Goal: Task Accomplishment & Management: Manage account settings

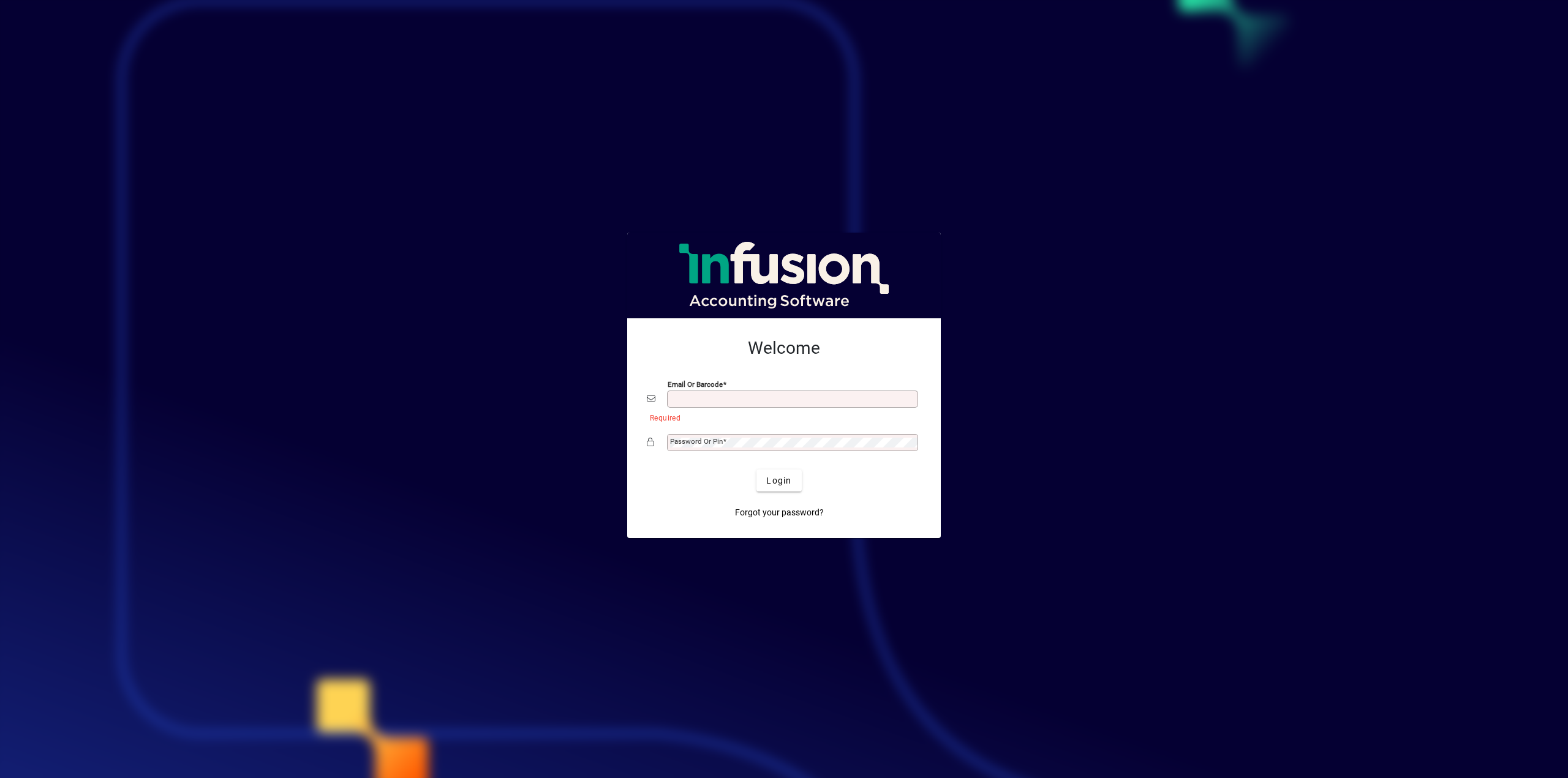
type input "**********"
click at [785, 481] on span "Login" at bounding box center [779, 481] width 25 height 13
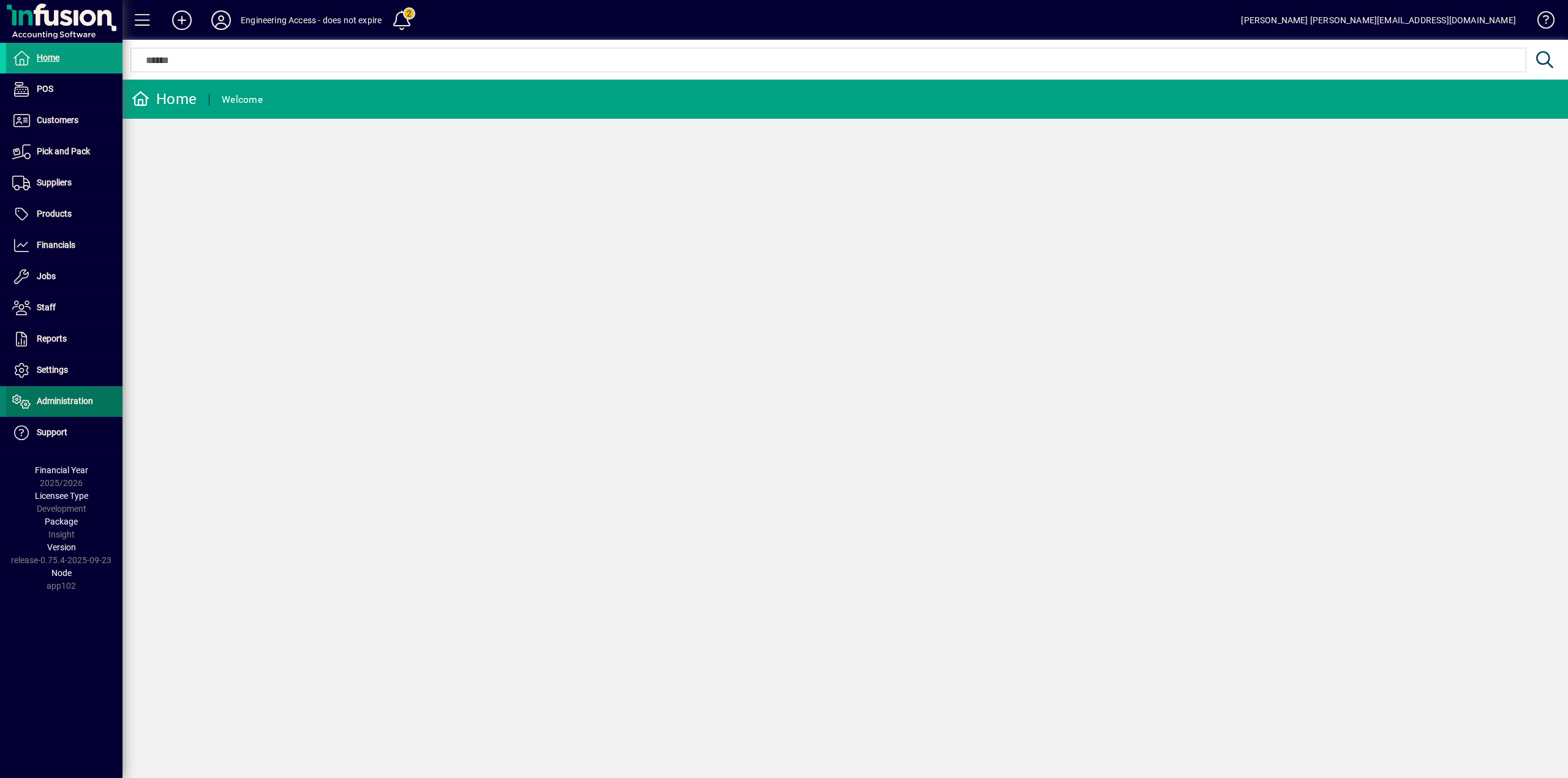
click at [72, 405] on span "Administration" at bounding box center [65, 401] width 56 height 10
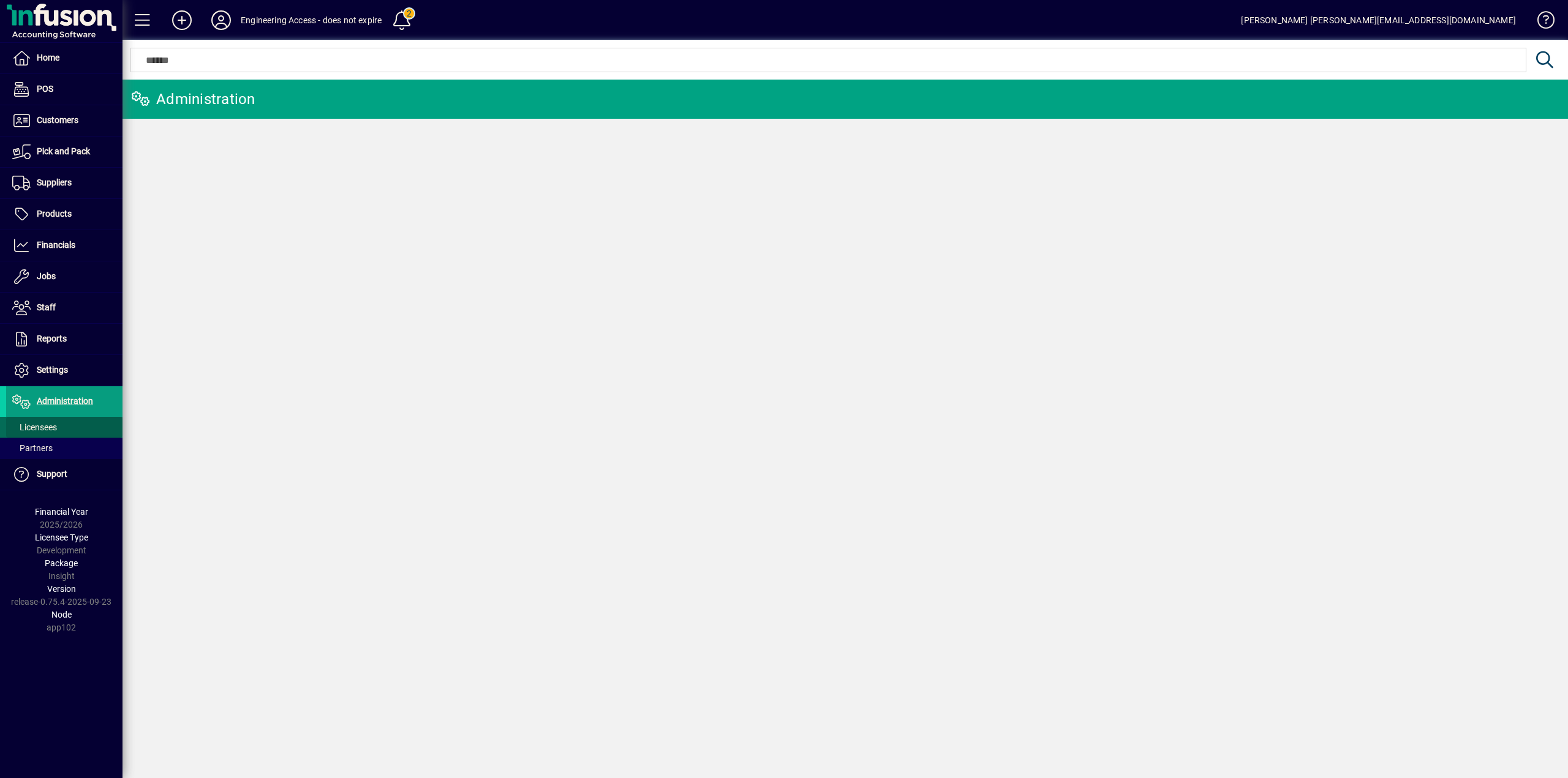
click at [48, 423] on span "Licensees" at bounding box center [34, 427] width 45 height 10
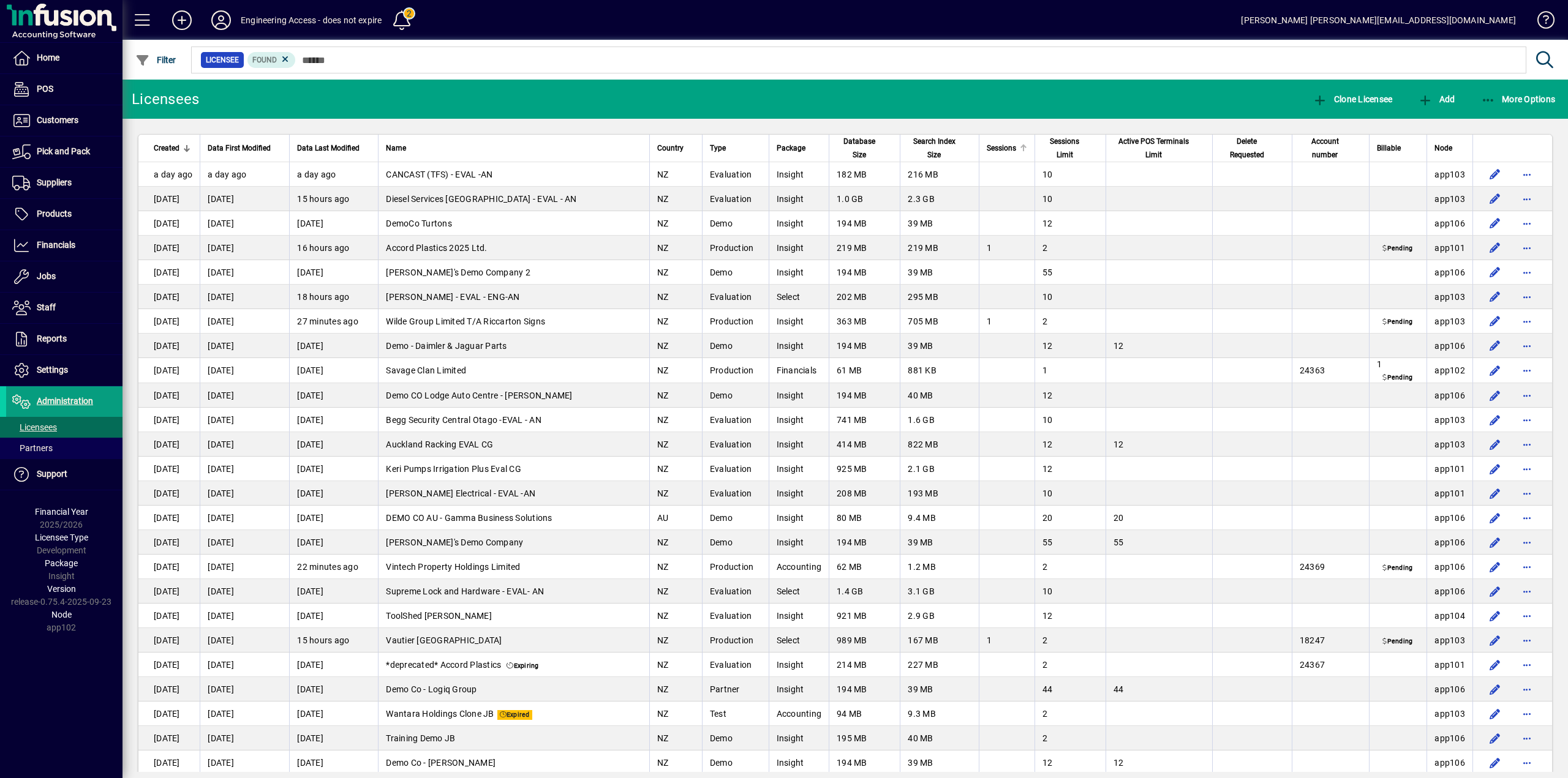
click at [1003, 152] on span "Sessions" at bounding box center [1001, 148] width 29 height 14
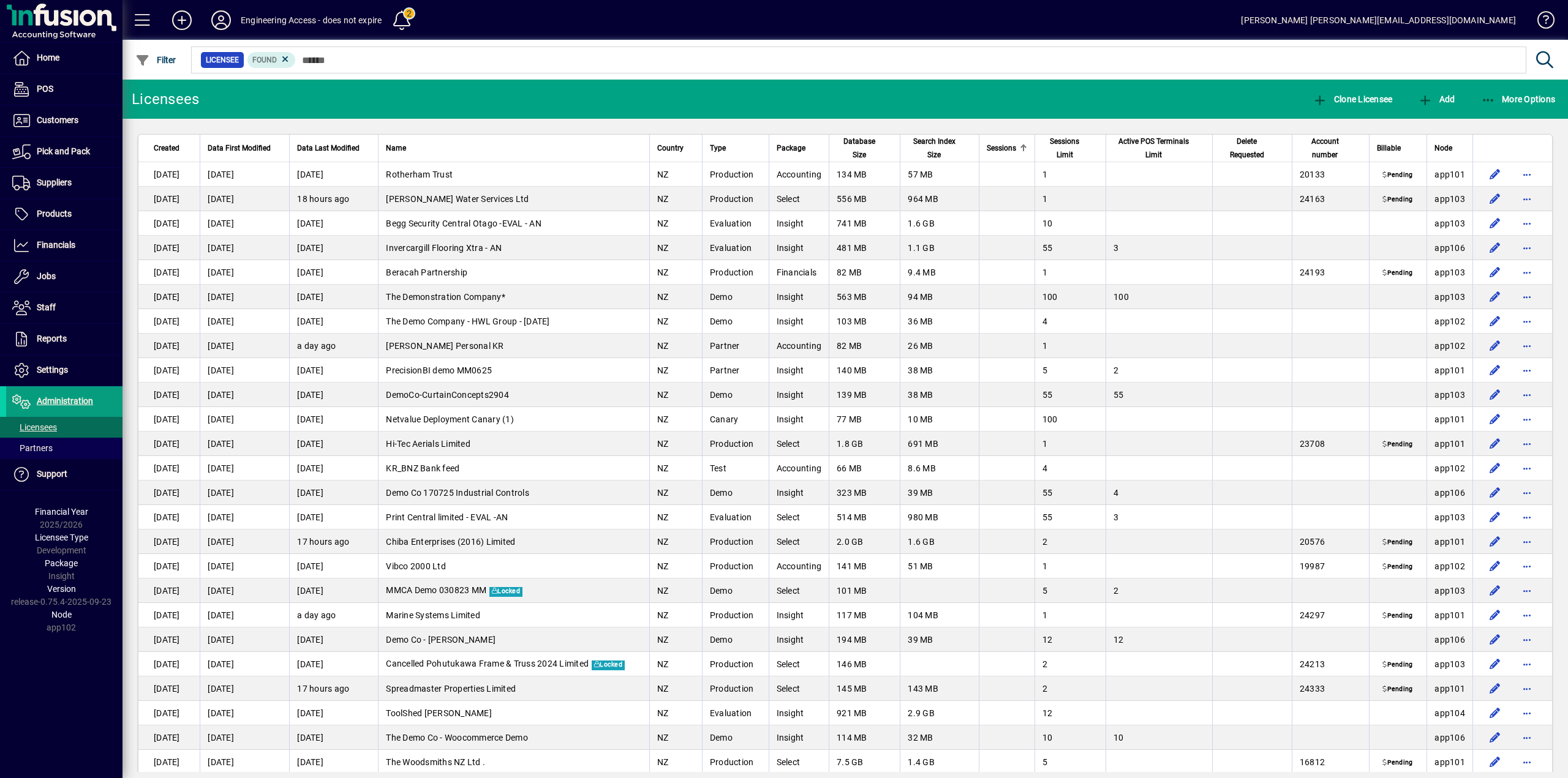
click at [1003, 152] on span "Sessions" at bounding box center [1001, 148] width 29 height 14
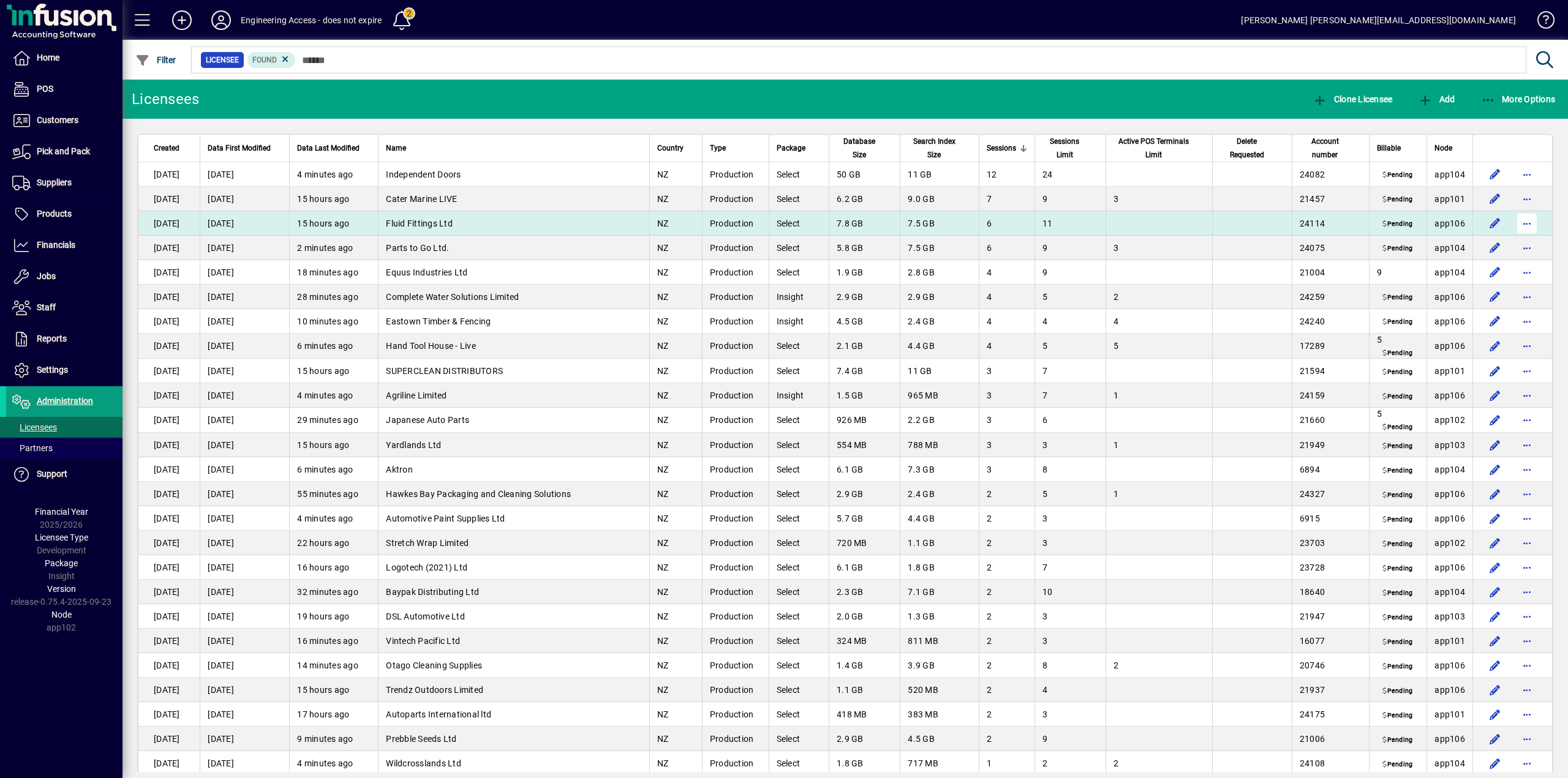
click at [1519, 226] on span "button" at bounding box center [1526, 223] width 29 height 29
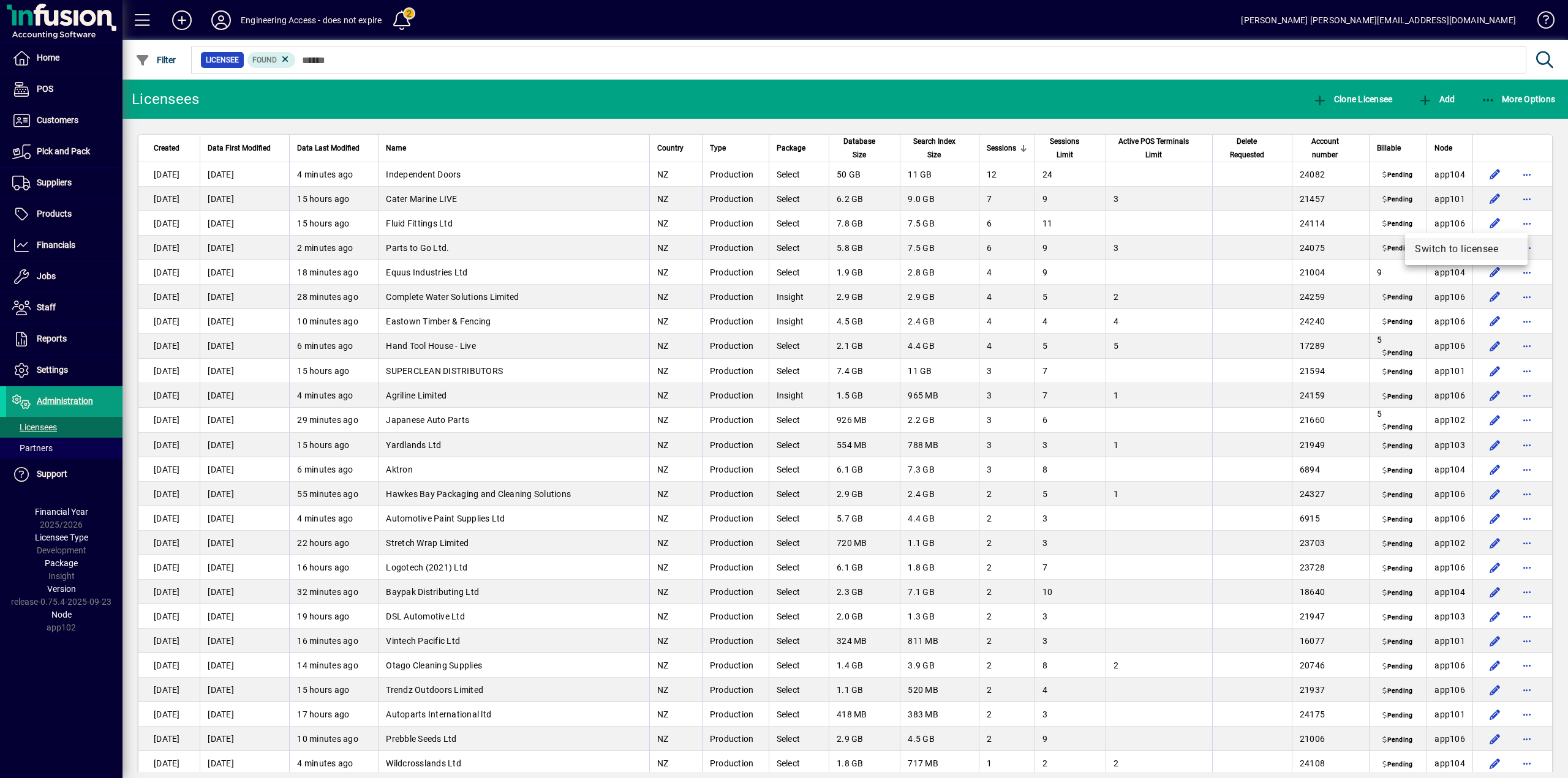
click at [1491, 246] on span "Switch to licensee" at bounding box center [1466, 249] width 103 height 15
